Goal: Obtain resource: Obtain resource

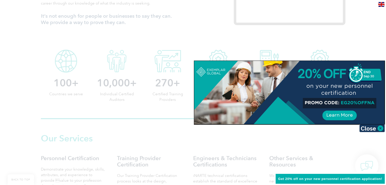
scroll to position [254, 0]
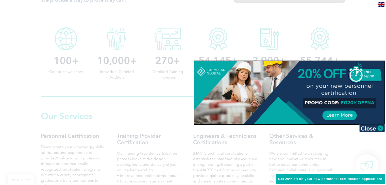
click at [26, 107] on div at bounding box center [193, 92] width 386 height 185
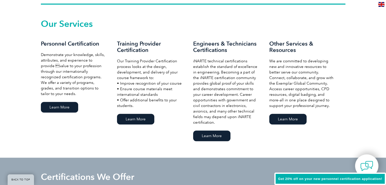
scroll to position [355, 0]
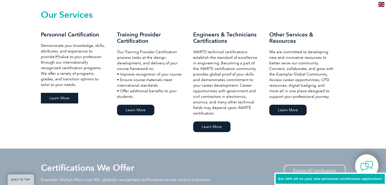
click at [69, 98] on link "Learn More" at bounding box center [59, 98] width 37 height 11
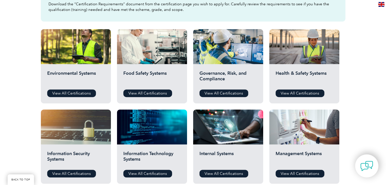
scroll to position [178, 0]
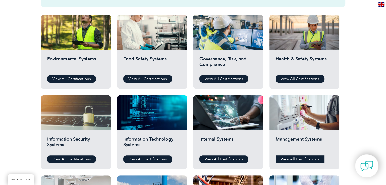
click at [299, 160] on link "View All Certifications" at bounding box center [299, 159] width 49 height 8
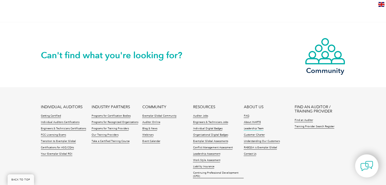
scroll to position [455, 0]
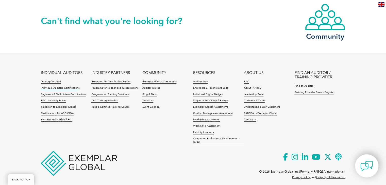
click at [64, 86] on link "Individual Auditors Certifications" at bounding box center [60, 88] width 39 height 4
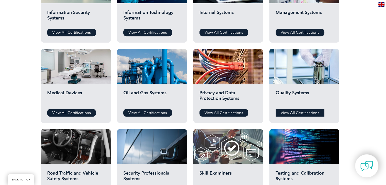
scroll to position [279, 0]
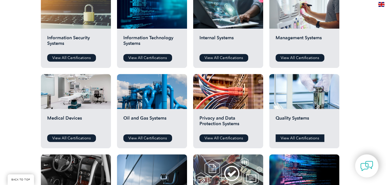
click at [295, 136] on link "View All Certifications" at bounding box center [299, 138] width 49 height 8
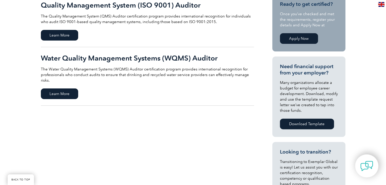
scroll to position [127, 0]
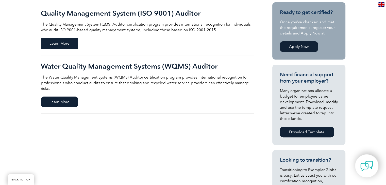
click at [57, 44] on span "Learn More" at bounding box center [59, 43] width 37 height 11
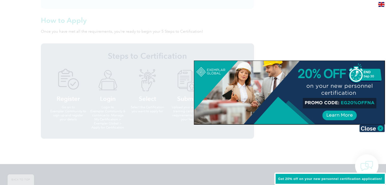
scroll to position [390, 0]
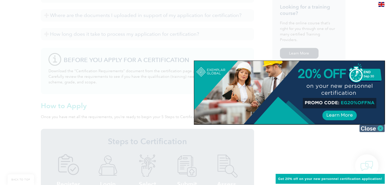
click at [380, 127] on img at bounding box center [371, 129] width 25 height 8
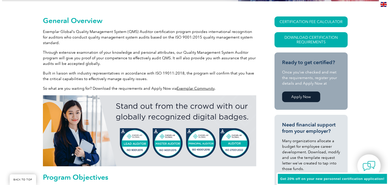
scroll to position [111, 0]
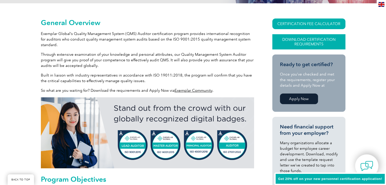
click at [314, 42] on link "Download Certification Requirements" at bounding box center [308, 41] width 73 height 15
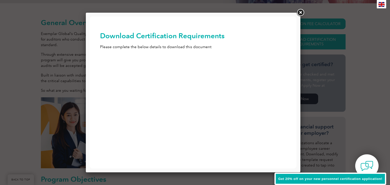
scroll to position [0, 0]
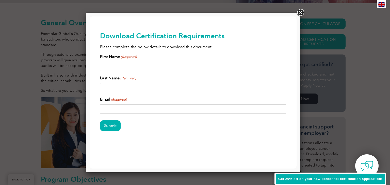
click at [152, 65] on input "First Name (Required)" at bounding box center [193, 66] width 186 height 9
type input "Sreedharanath"
type input "[EMAIL_ADDRESS][DOMAIN_NAME]"
click at [141, 98] on div "Email (Required) [EMAIL_ADDRESS][DOMAIN_NAME]" at bounding box center [193, 104] width 186 height 17
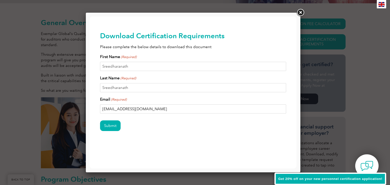
click at [135, 109] on input "[EMAIL_ADDRESS][DOMAIN_NAME]" at bounding box center [193, 108] width 186 height 9
click at [233, 137] on div "Submit" at bounding box center [193, 126] width 186 height 22
click at [112, 122] on input "Submit" at bounding box center [110, 125] width 21 height 11
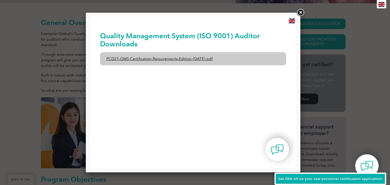
click at [210, 58] on link "PCD21-QMS-Certification-Requirements-Edition-[DATE].pdf" at bounding box center [193, 58] width 186 height 13
